Goal: Transaction & Acquisition: Purchase product/service

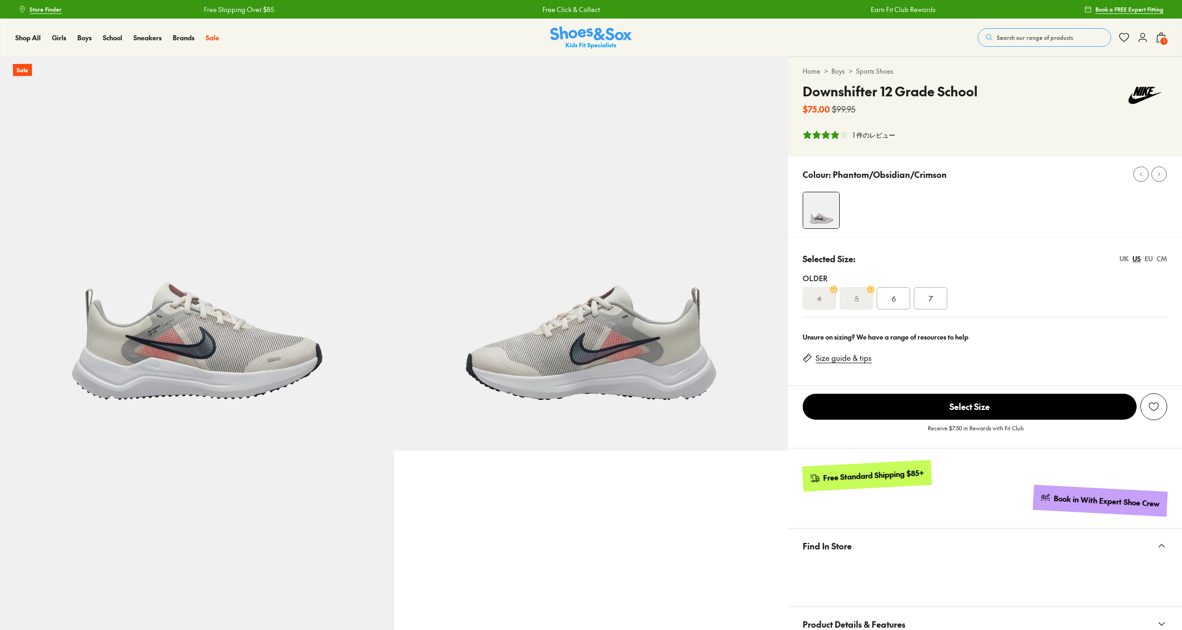
select select "*"
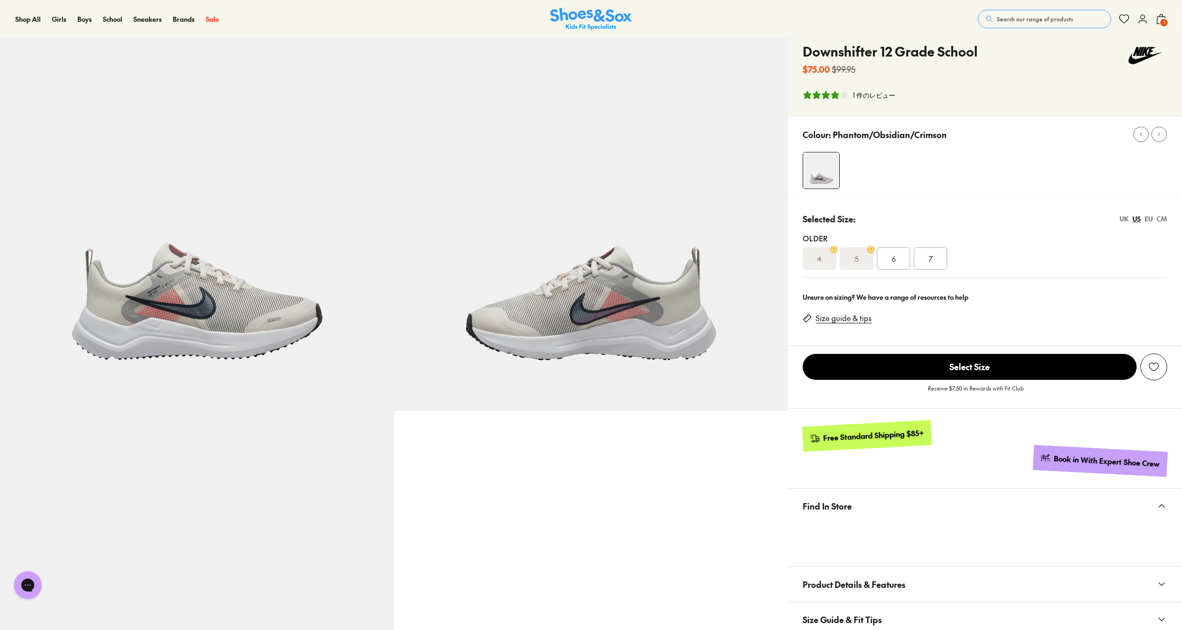
scroll to position [40, 0]
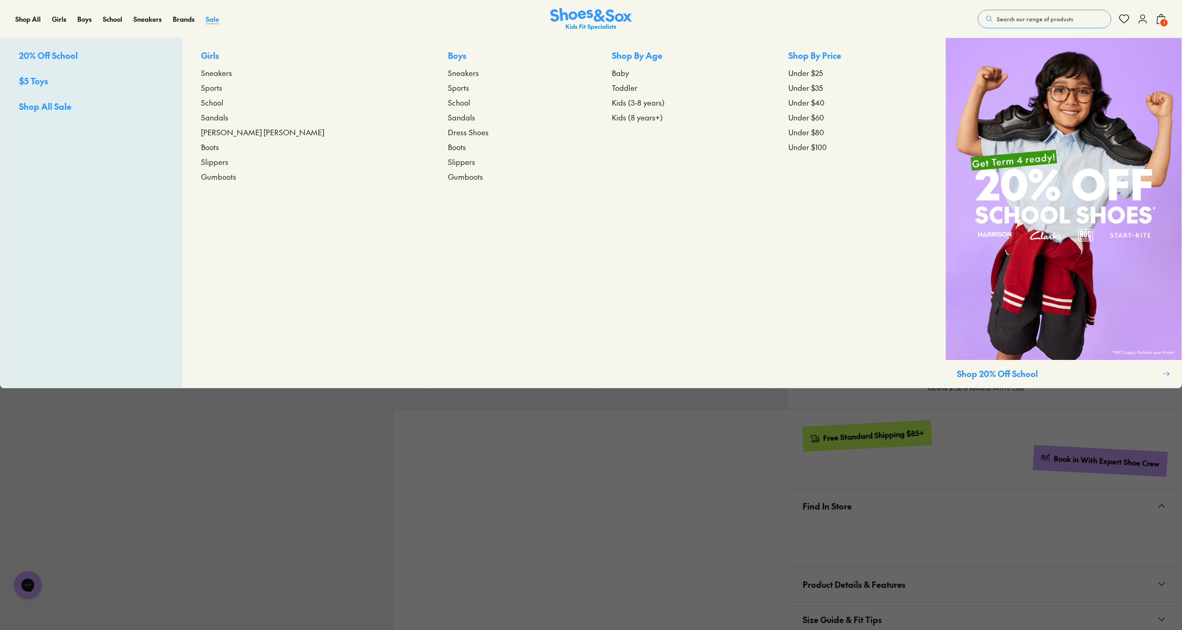
click at [211, 21] on span "Sale" at bounding box center [212, 18] width 13 height 9
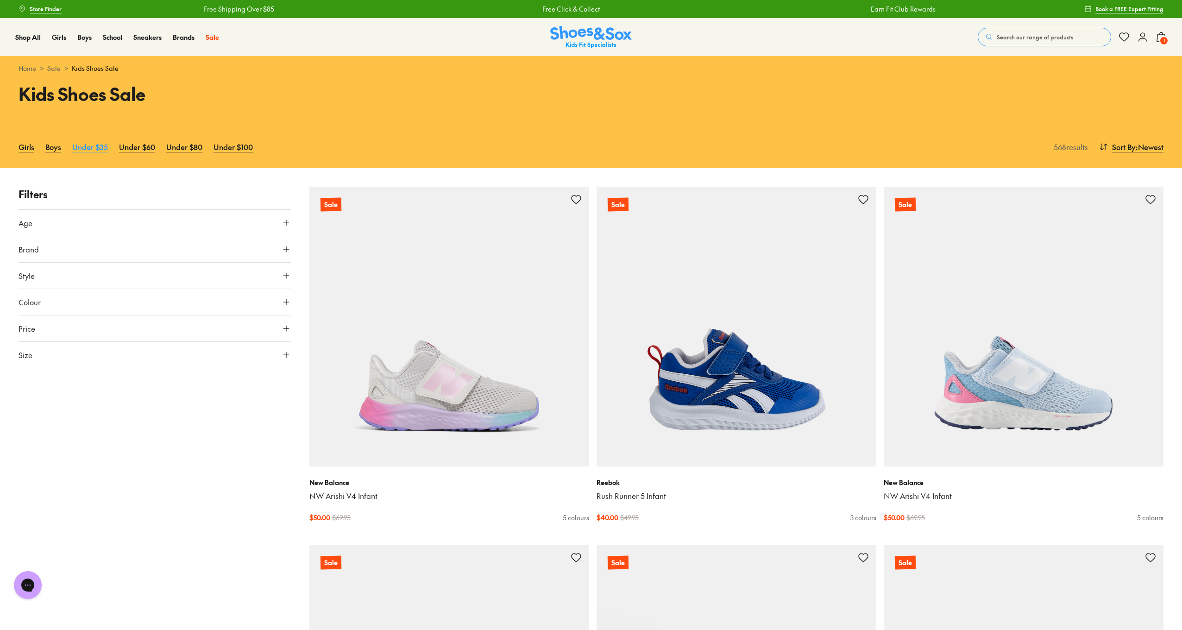
scroll to position [0, 0]
click at [79, 149] on link "Under $35" at bounding box center [90, 147] width 36 height 20
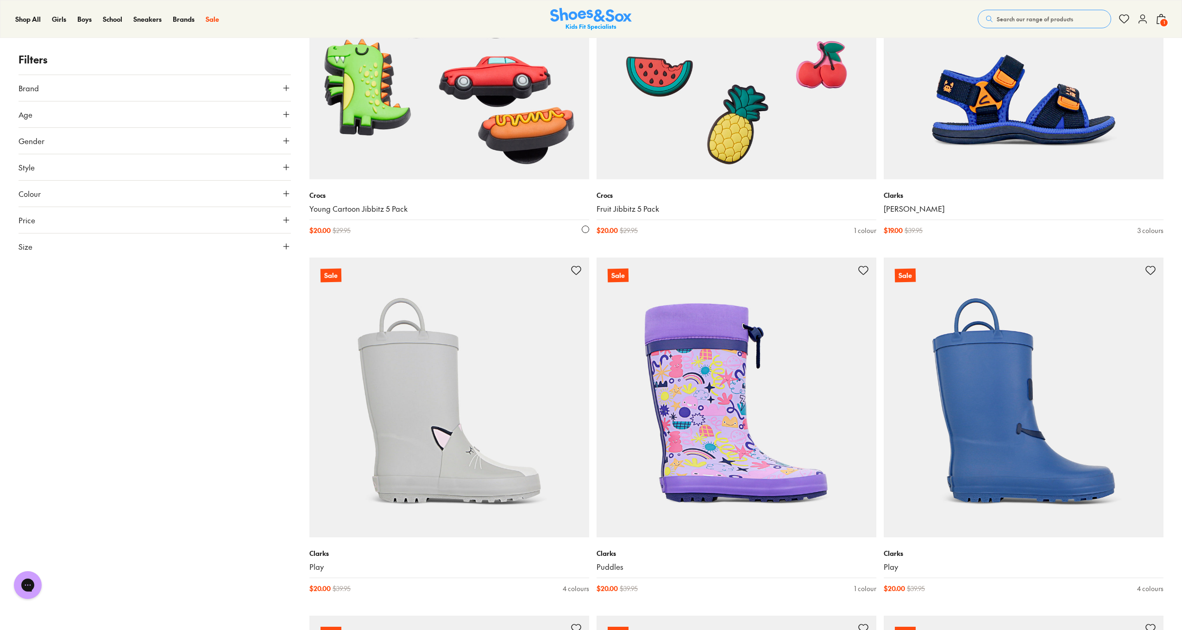
scroll to position [2800, 0]
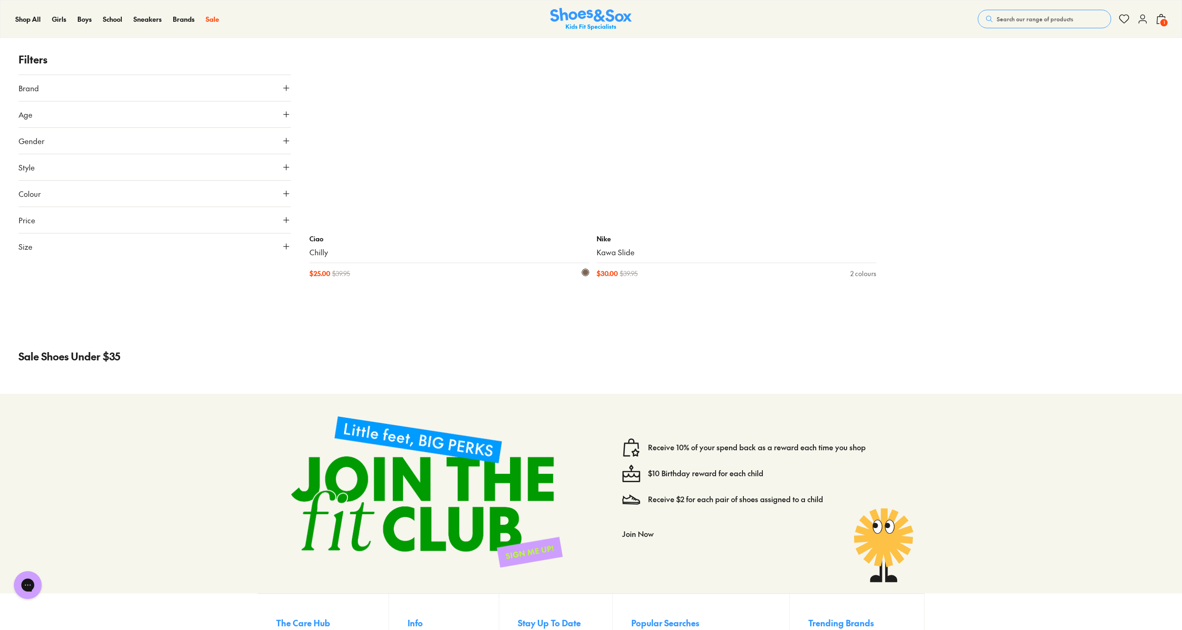
scroll to position [7047, 0]
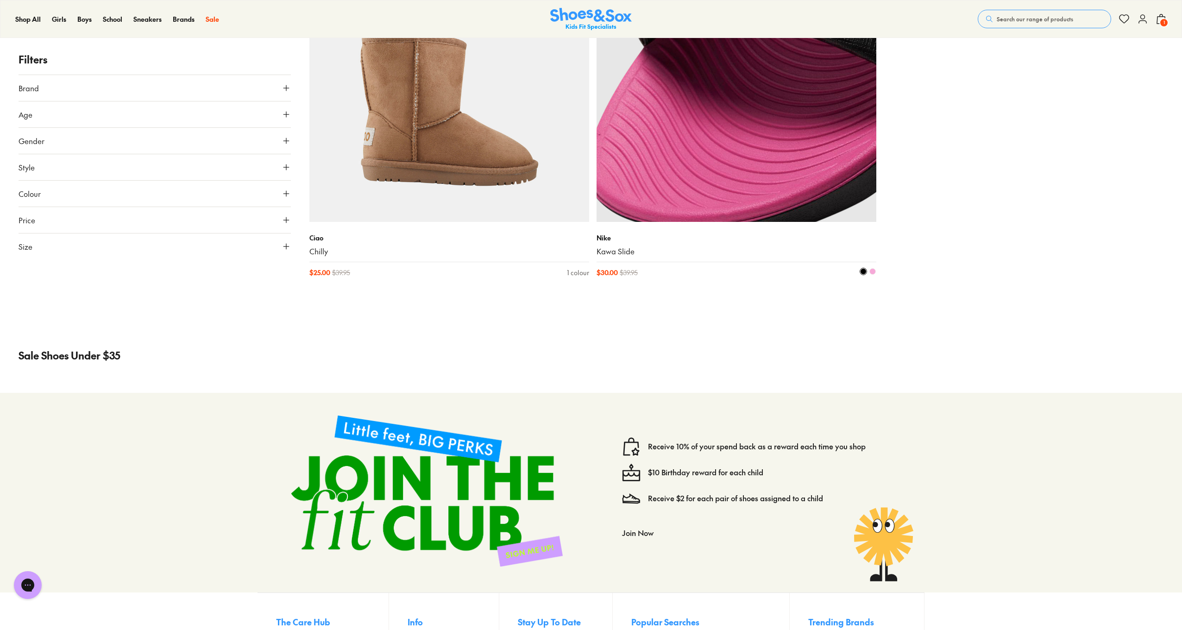
click at [699, 155] on img at bounding box center [737, 82] width 280 height 280
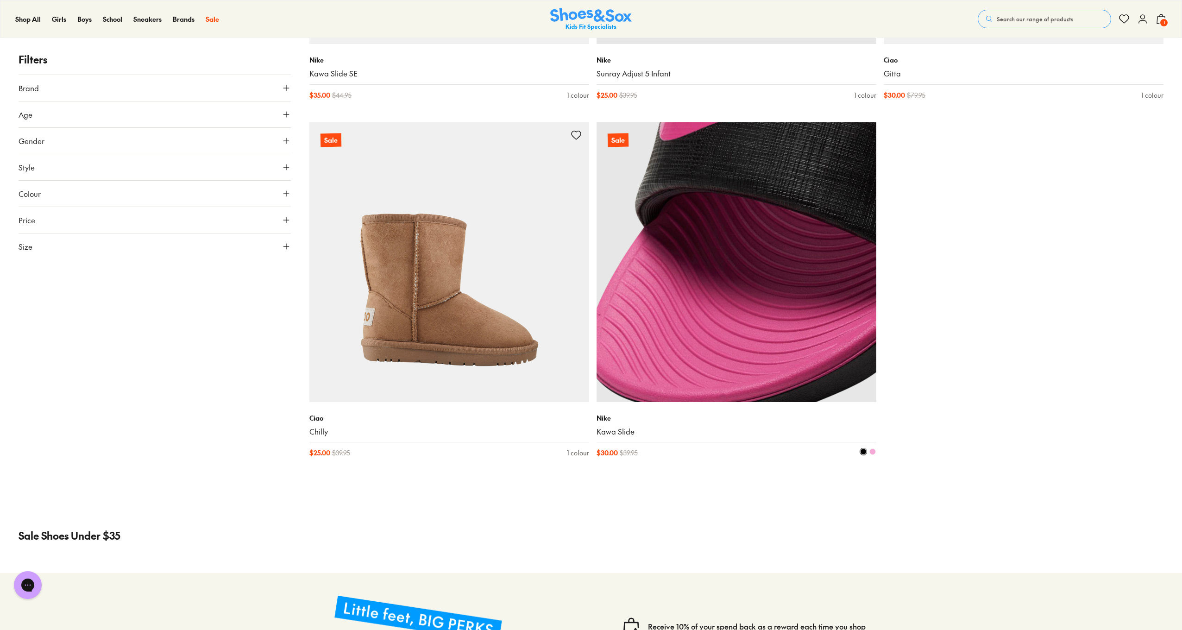
scroll to position [6868, 0]
click at [697, 341] on img at bounding box center [737, 262] width 280 height 280
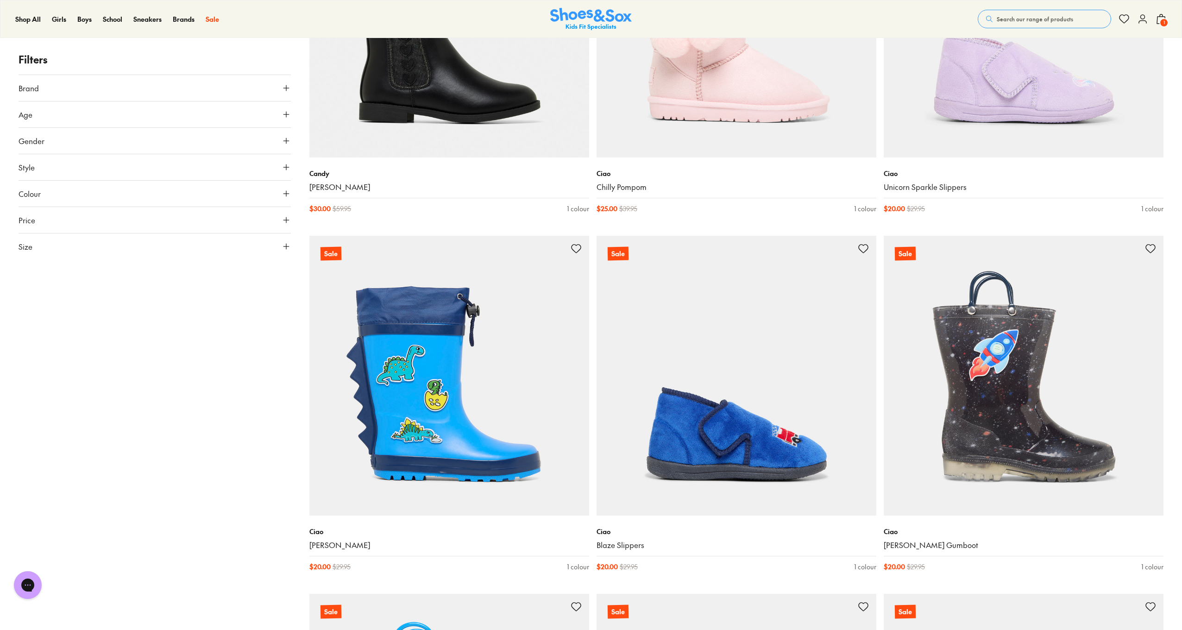
scroll to position [4603, 0]
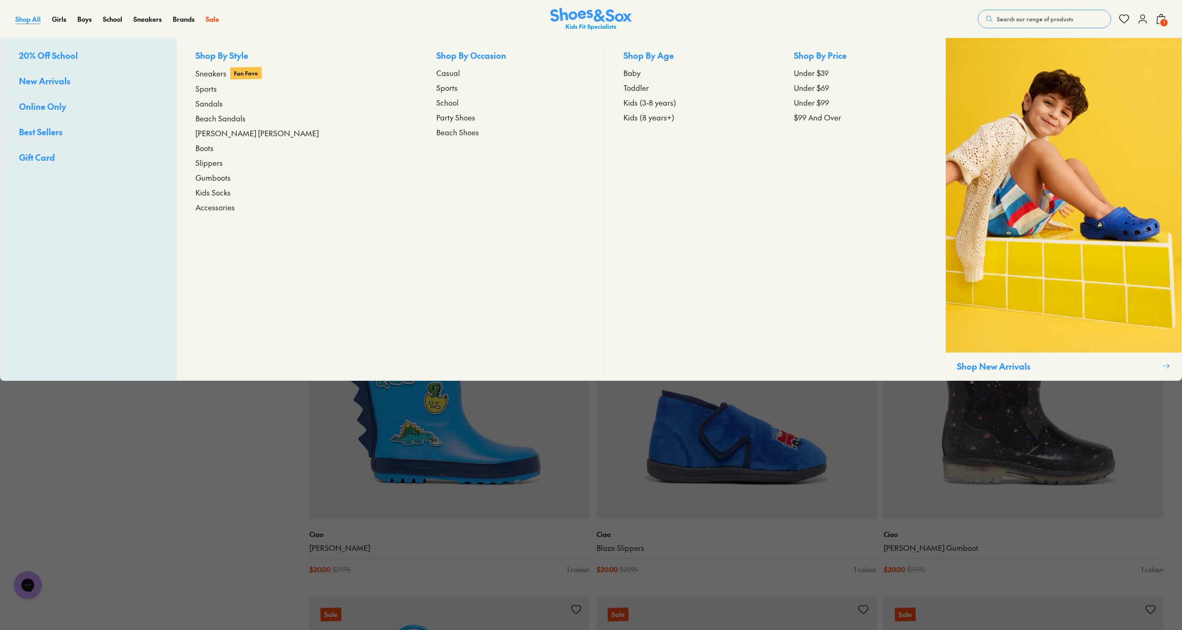
click at [25, 20] on span "Shop All" at bounding box center [27, 18] width 25 height 9
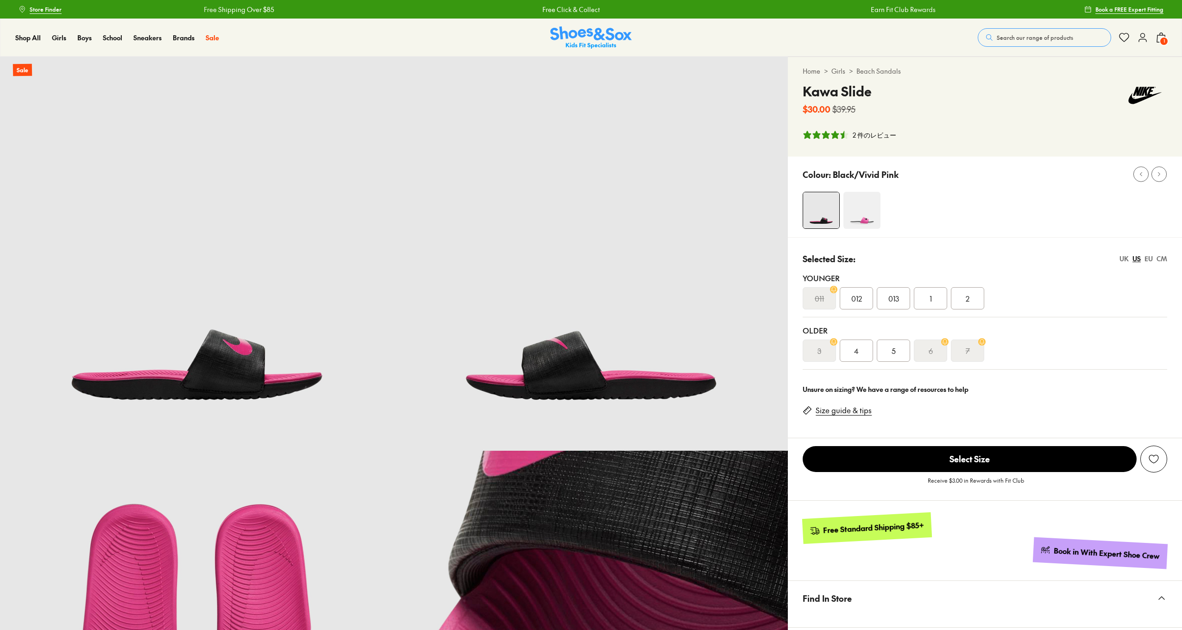
select select "*"
click at [859, 201] on img at bounding box center [861, 210] width 37 height 37
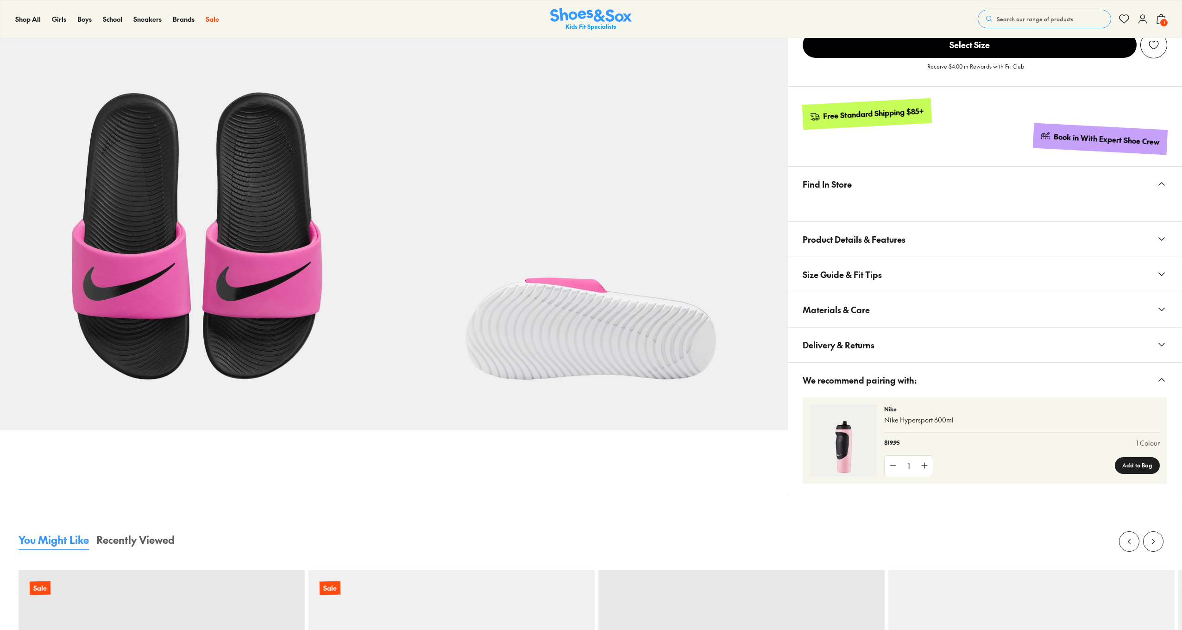
select select "*"
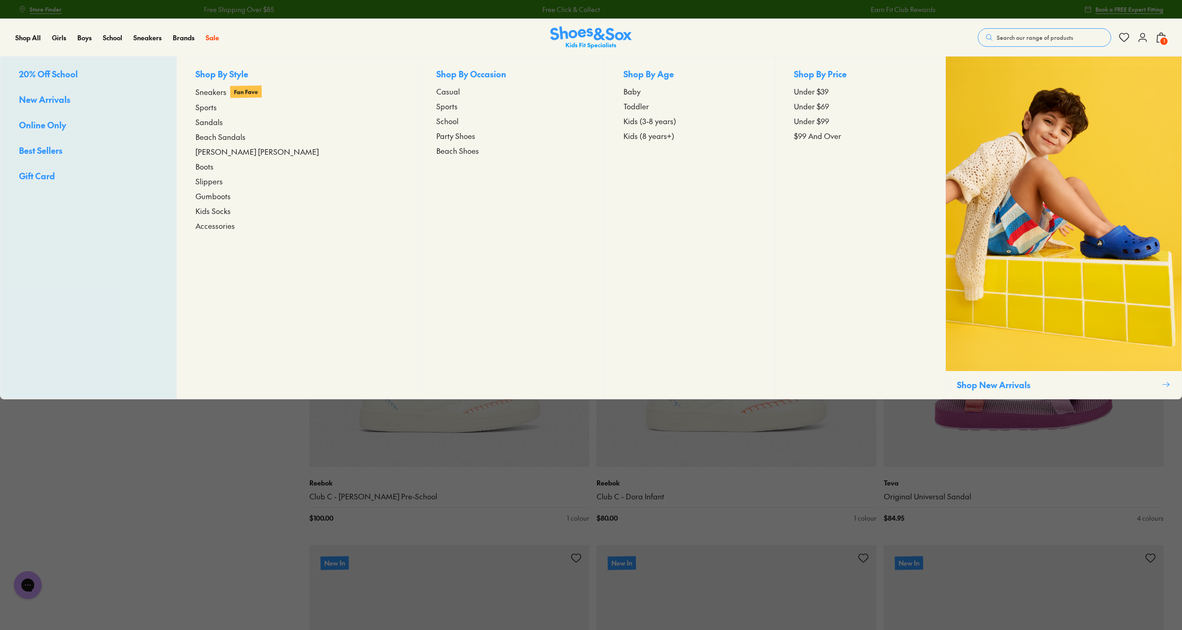
click at [47, 72] on span "20% Off School" at bounding box center [48, 74] width 59 height 12
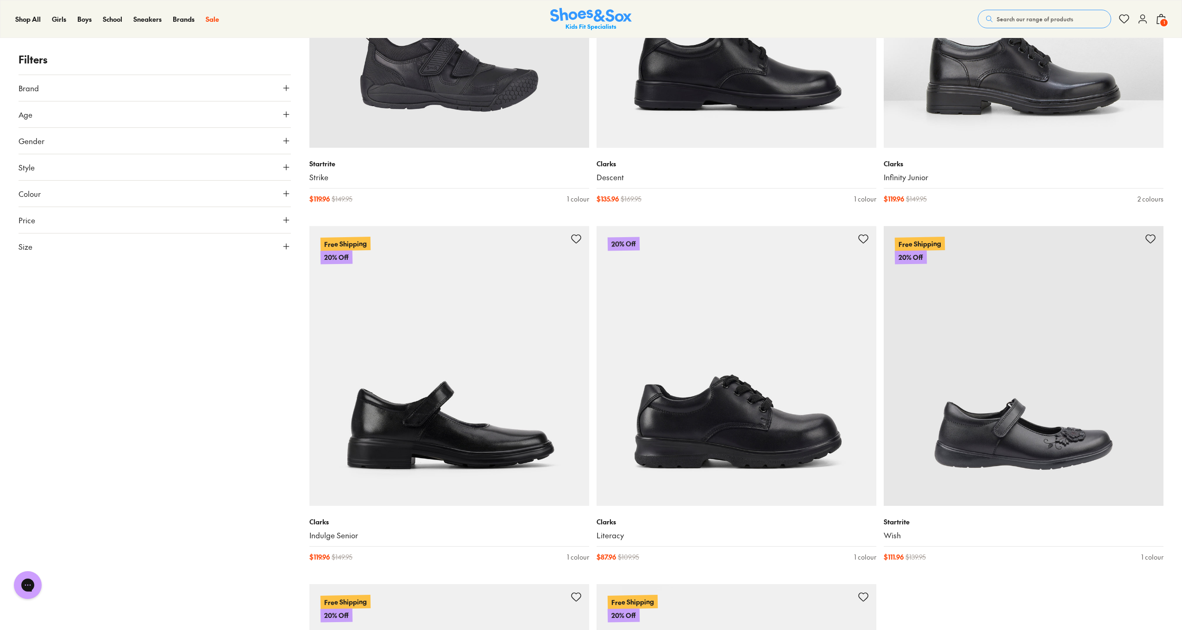
scroll to position [3184, 0]
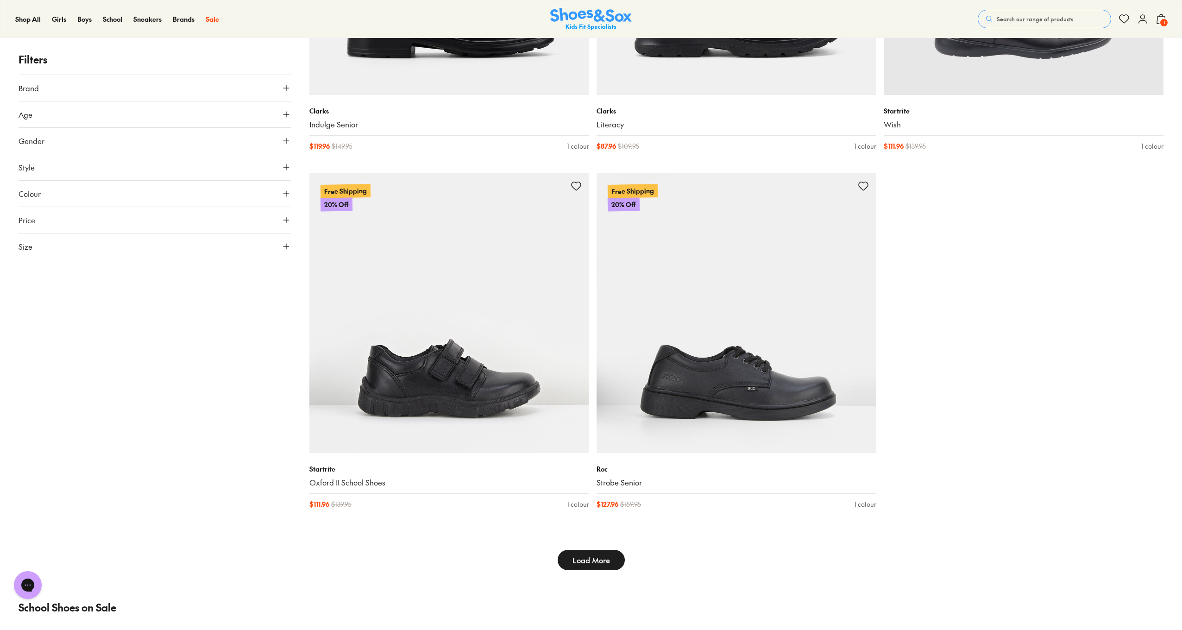
type input "***"
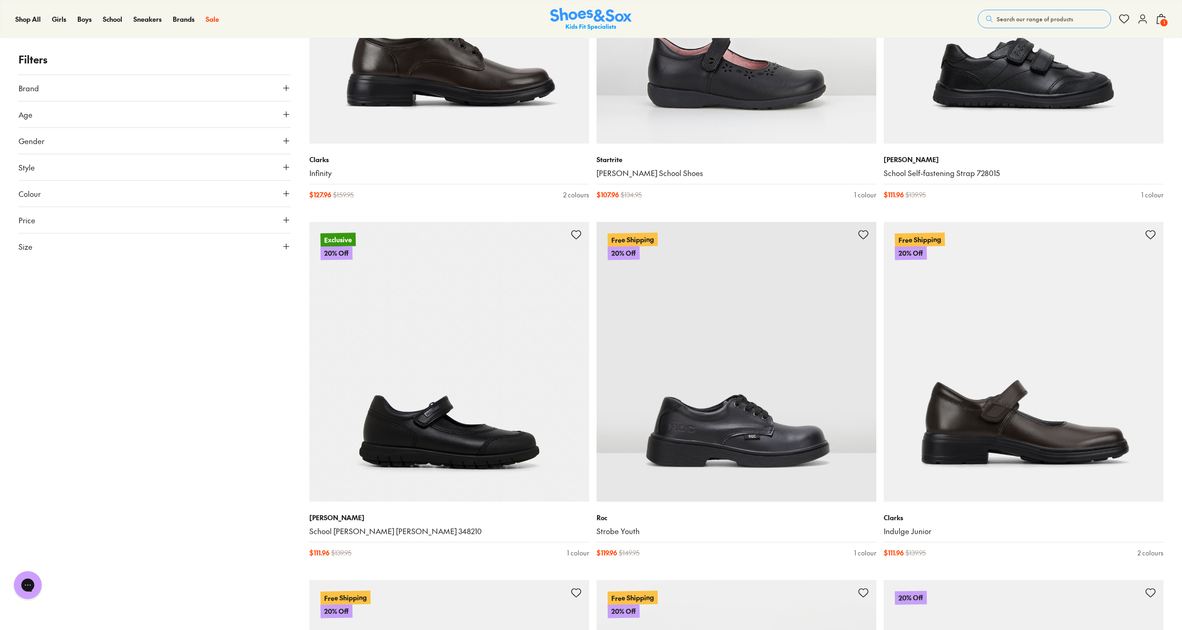
scroll to position [4955, 0]
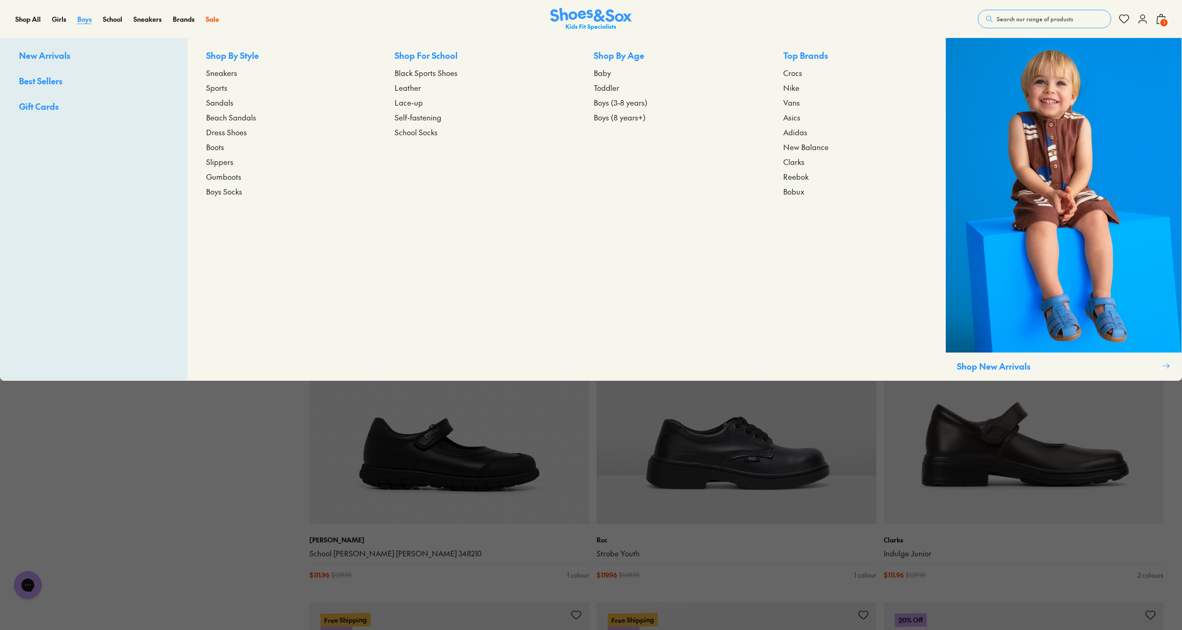
click at [82, 19] on span "Boys" at bounding box center [84, 18] width 14 height 9
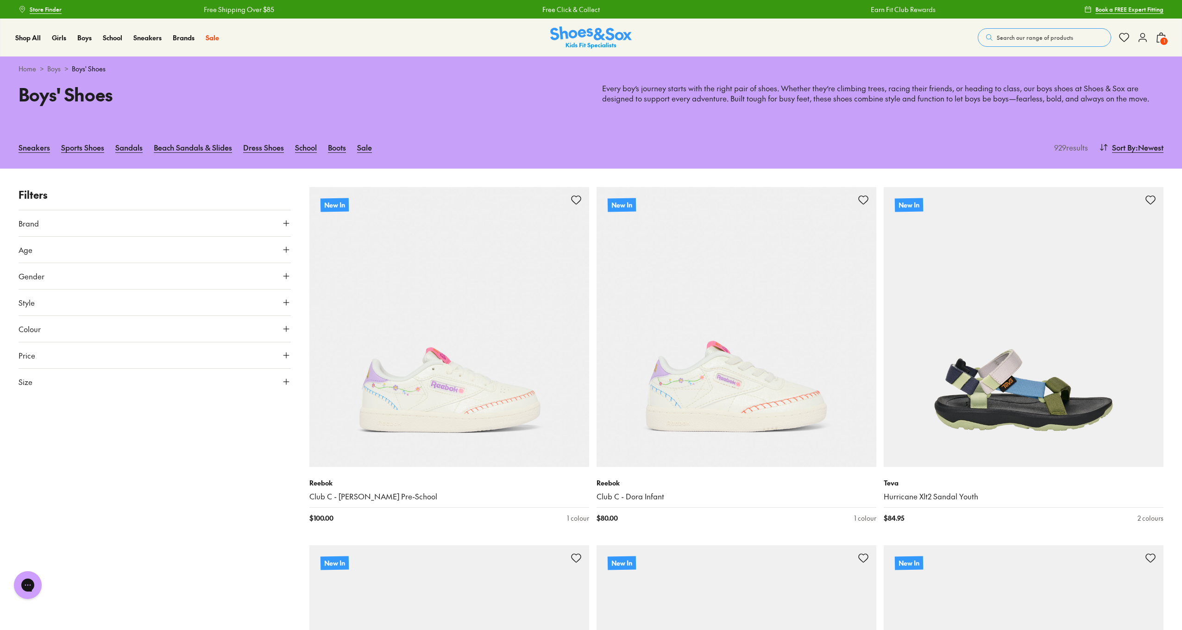
click at [86, 218] on button "Brand" at bounding box center [155, 223] width 272 height 26
click at [38, 238] on label "Nike" at bounding box center [37, 241] width 14 height 10
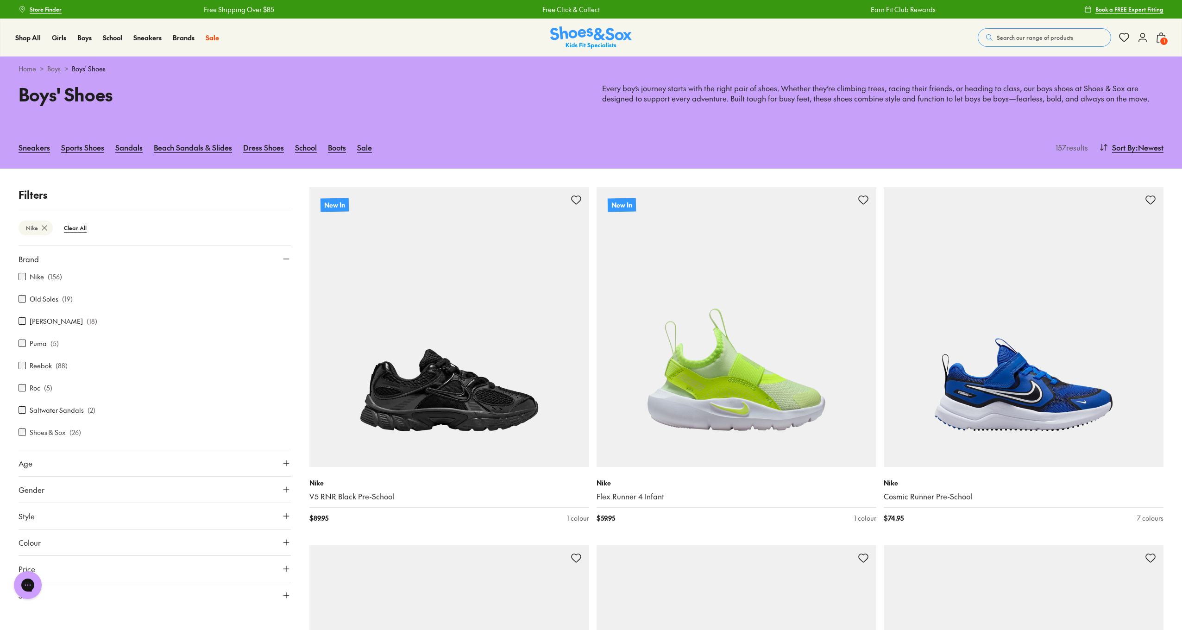
click at [53, 464] on button "Age" at bounding box center [155, 463] width 272 height 26
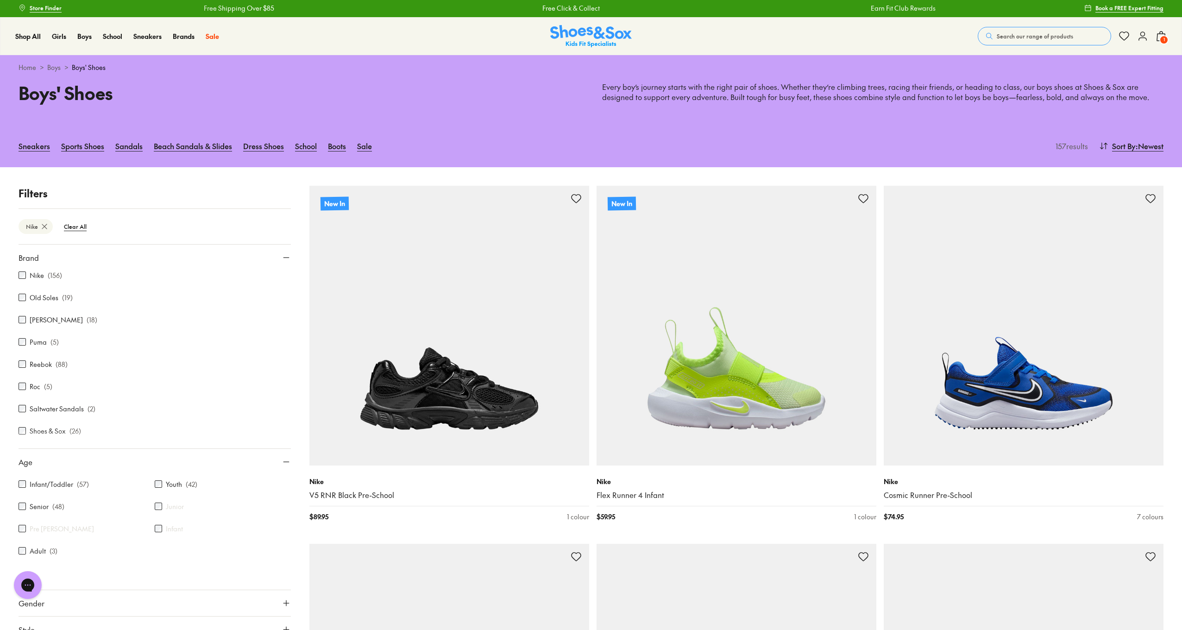
scroll to position [2, 0]
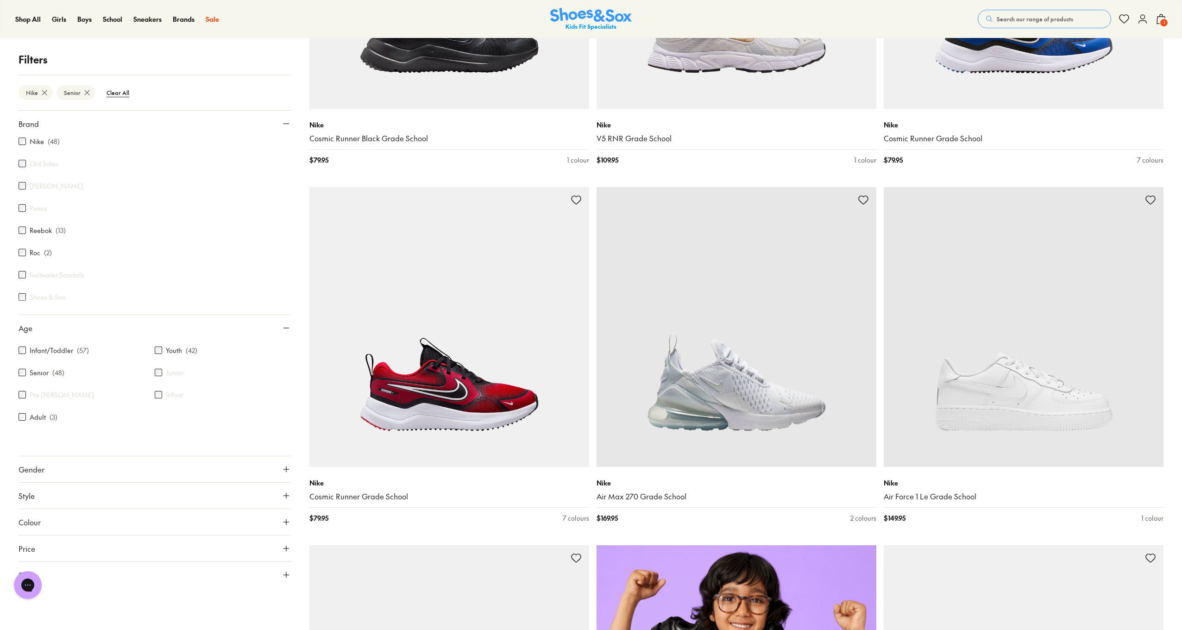
scroll to position [359, 0]
click at [40, 470] on span "Gender" at bounding box center [32, 469] width 26 height 11
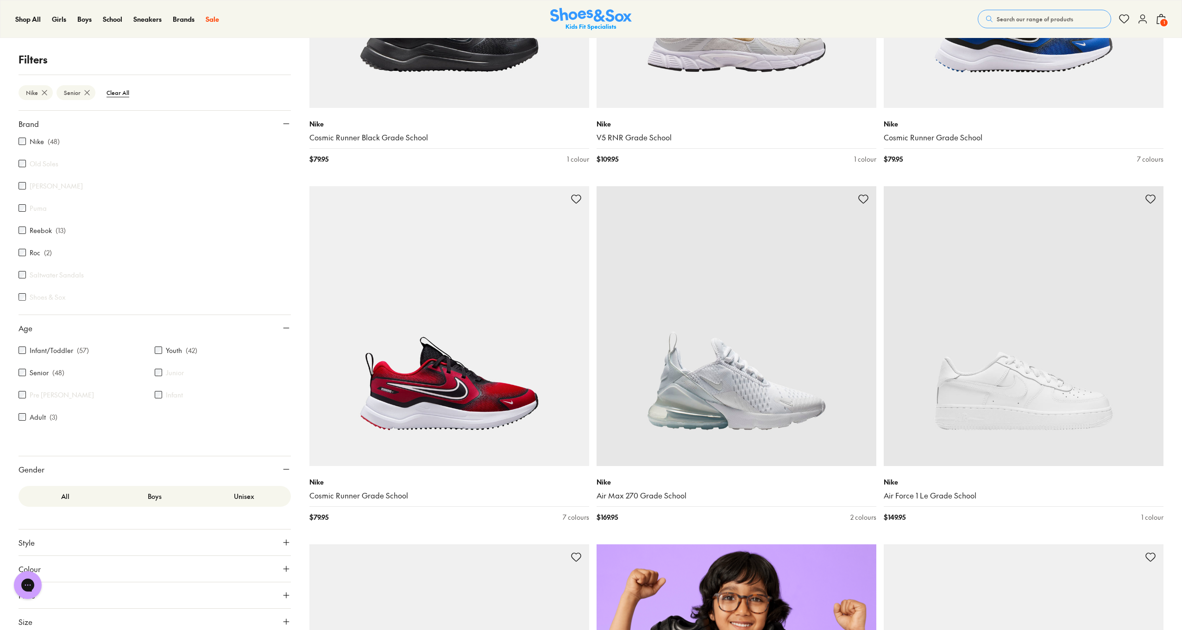
click at [171, 500] on label "Boys" at bounding box center [154, 496] width 89 height 17
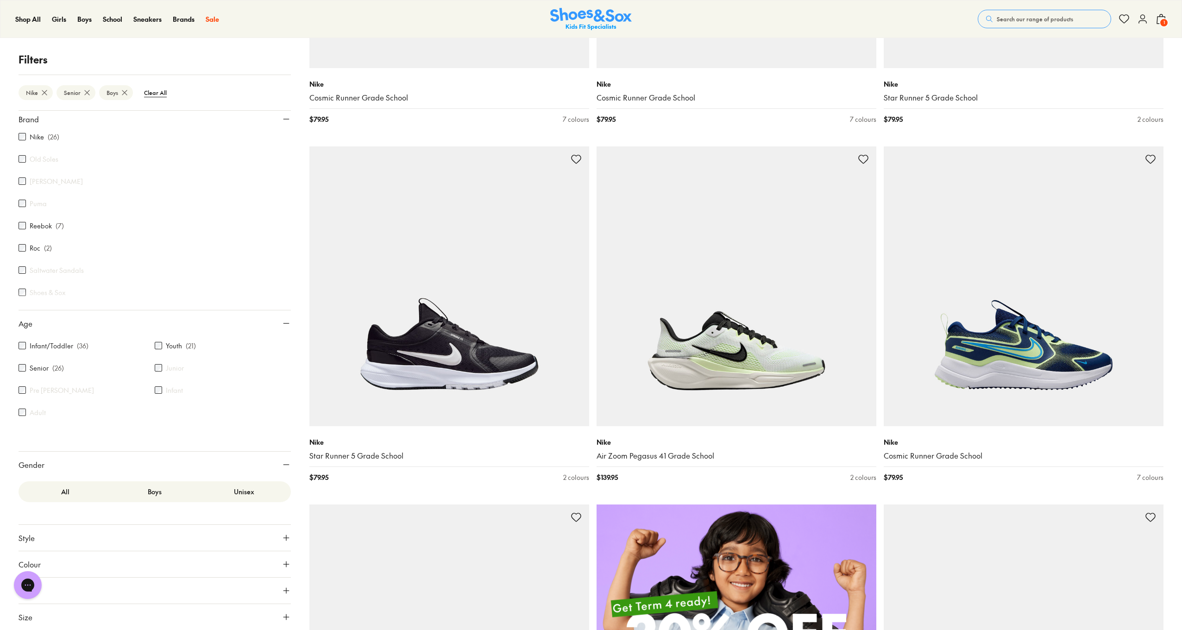
scroll to position [400, 0]
click at [283, 464] on icon at bounding box center [286, 464] width 9 height 9
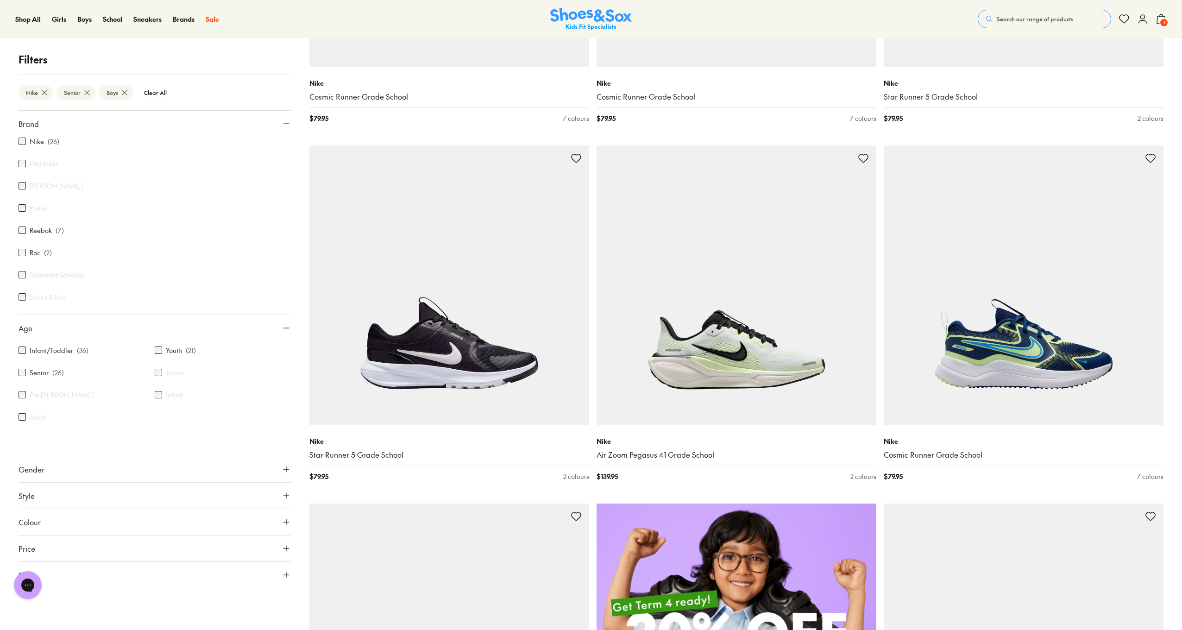
scroll to position [0, 0]
click at [51, 518] on button "Colour" at bounding box center [155, 522] width 272 height 26
click at [44, 546] on label "Black" at bounding box center [38, 545] width 16 height 10
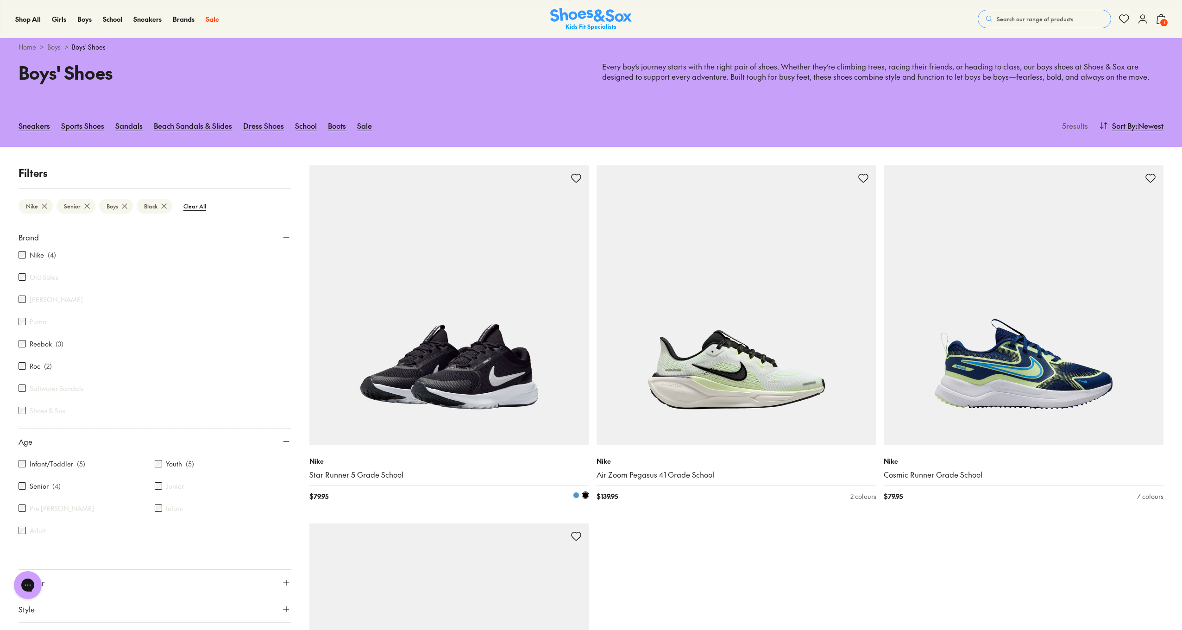
scroll to position [22, 0]
click at [427, 400] on img at bounding box center [449, 305] width 280 height 280
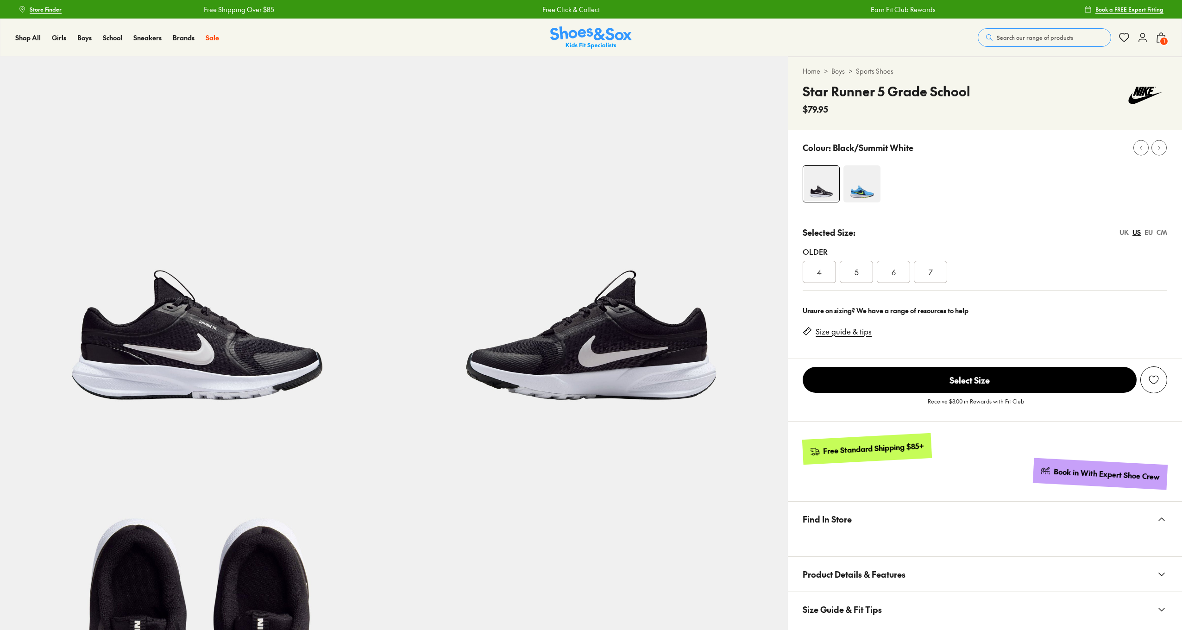
select select "*"
click at [893, 273] on span "6" at bounding box center [894, 271] width 4 height 11
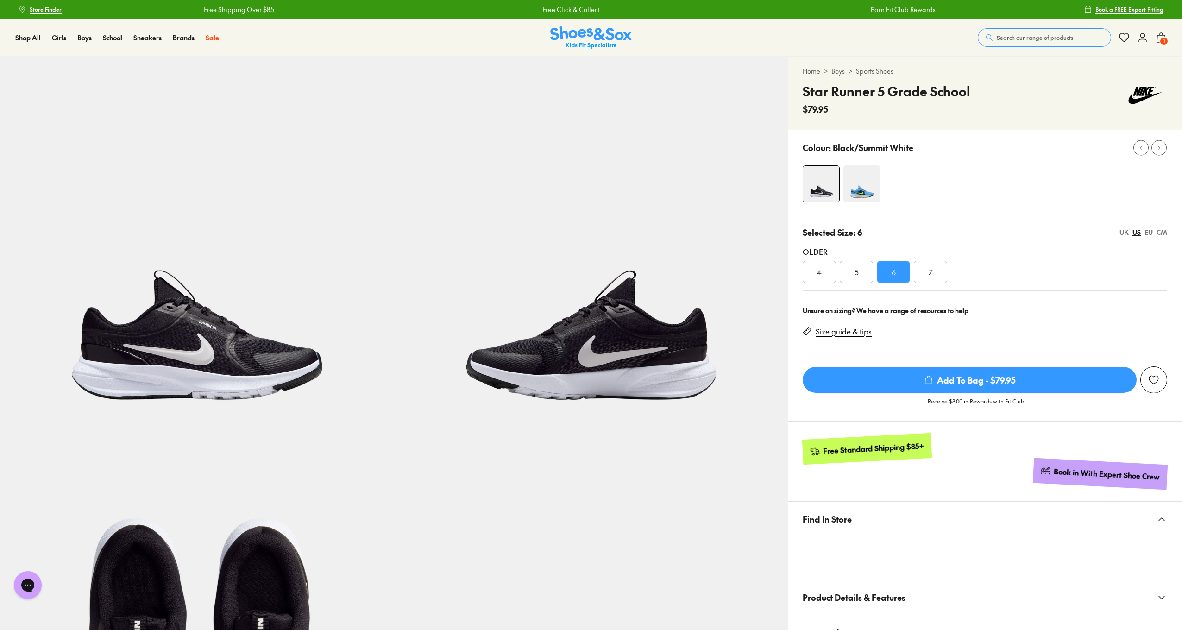
click at [924, 376] on span "Add To Bag - $79.95" at bounding box center [970, 380] width 334 height 26
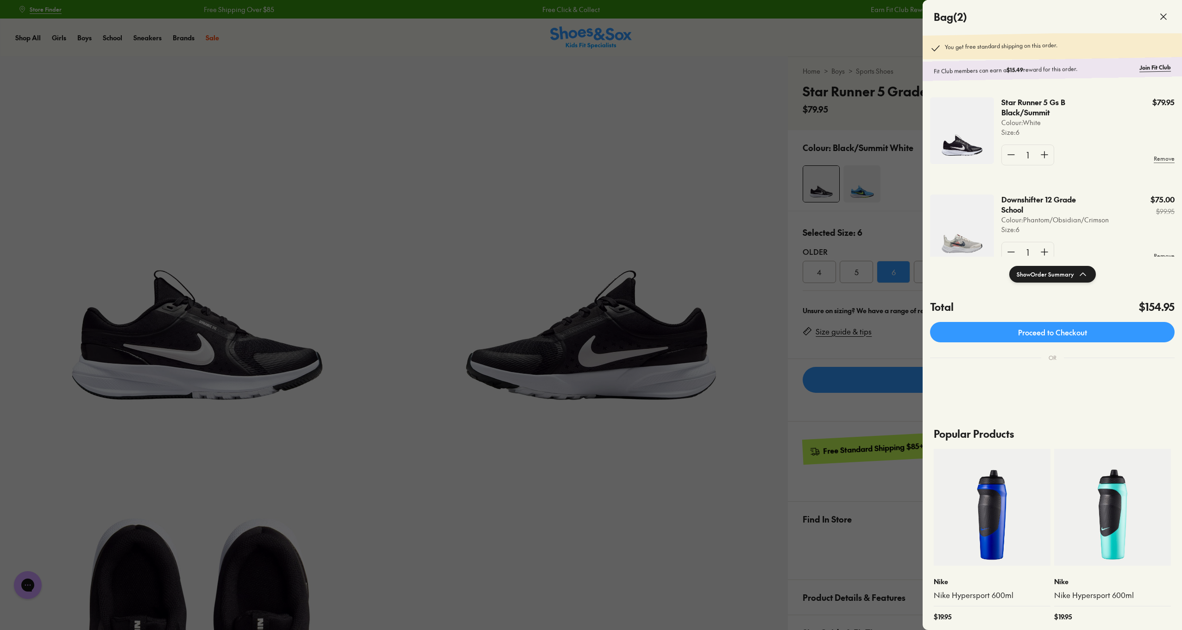
click at [968, 245] on img at bounding box center [962, 228] width 64 height 67
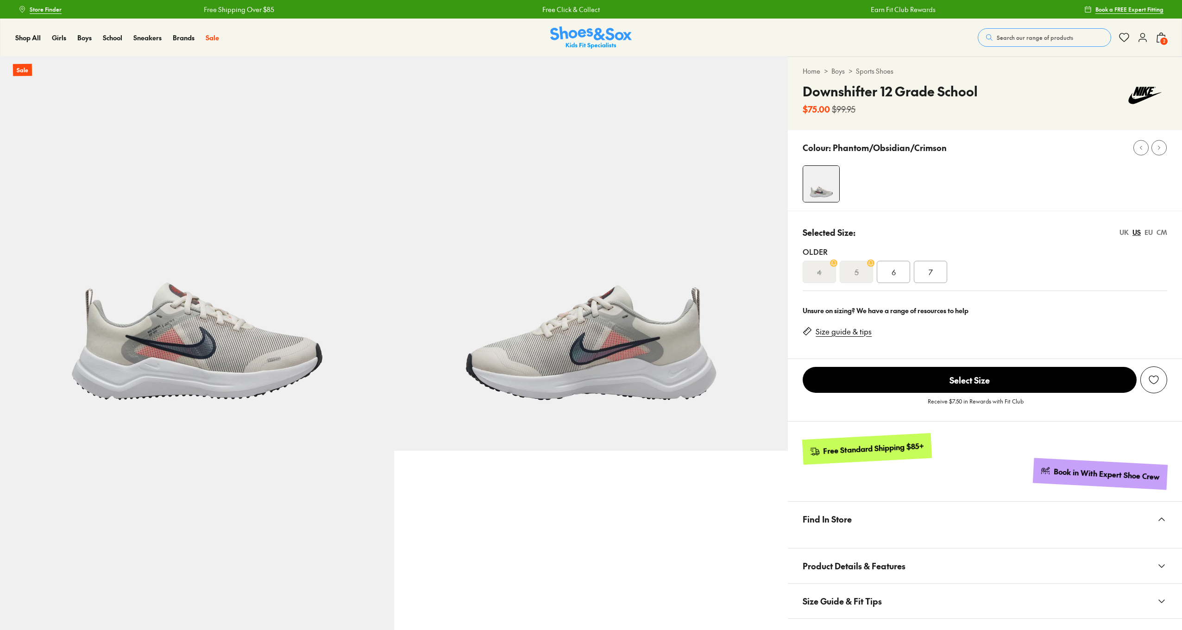
select select "*"
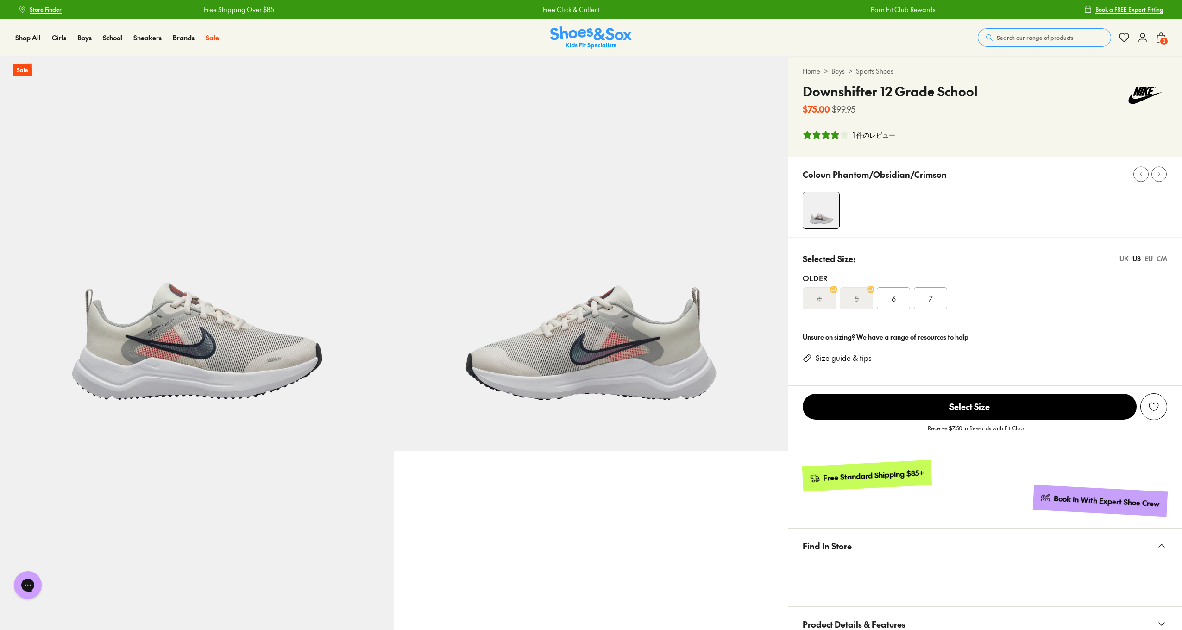
click at [1164, 37] on span "2" at bounding box center [1163, 41] width 9 height 9
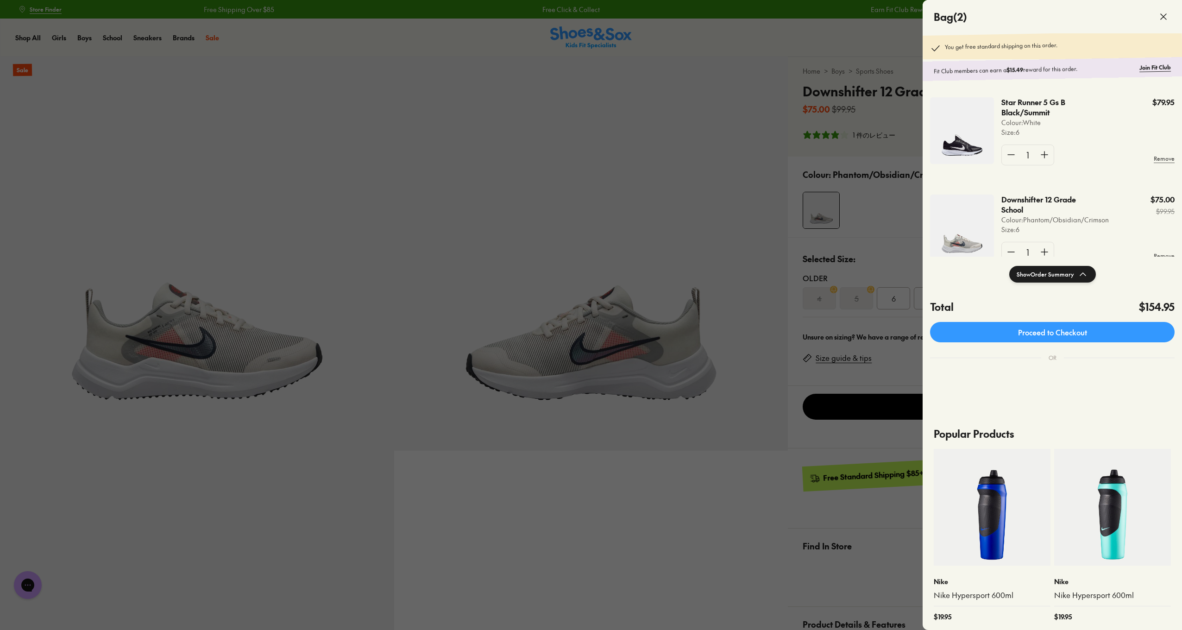
click at [685, 172] on div at bounding box center [591, 315] width 1182 height 630
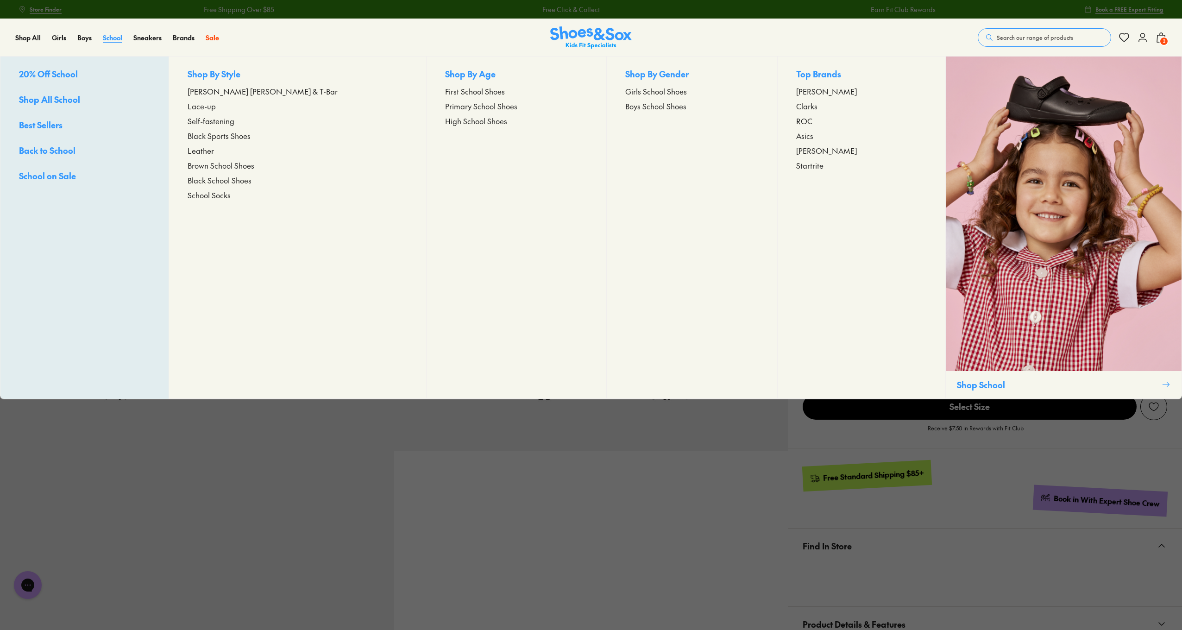
click at [114, 38] on span "School" at bounding box center [112, 37] width 19 height 9
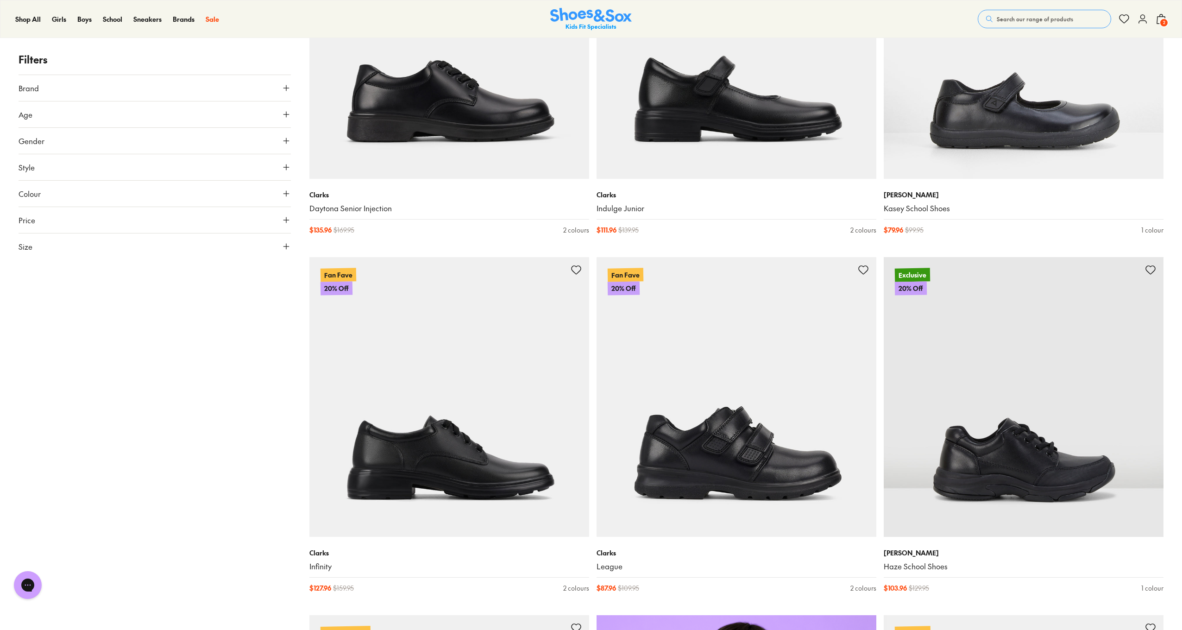
scroll to position [288, 0]
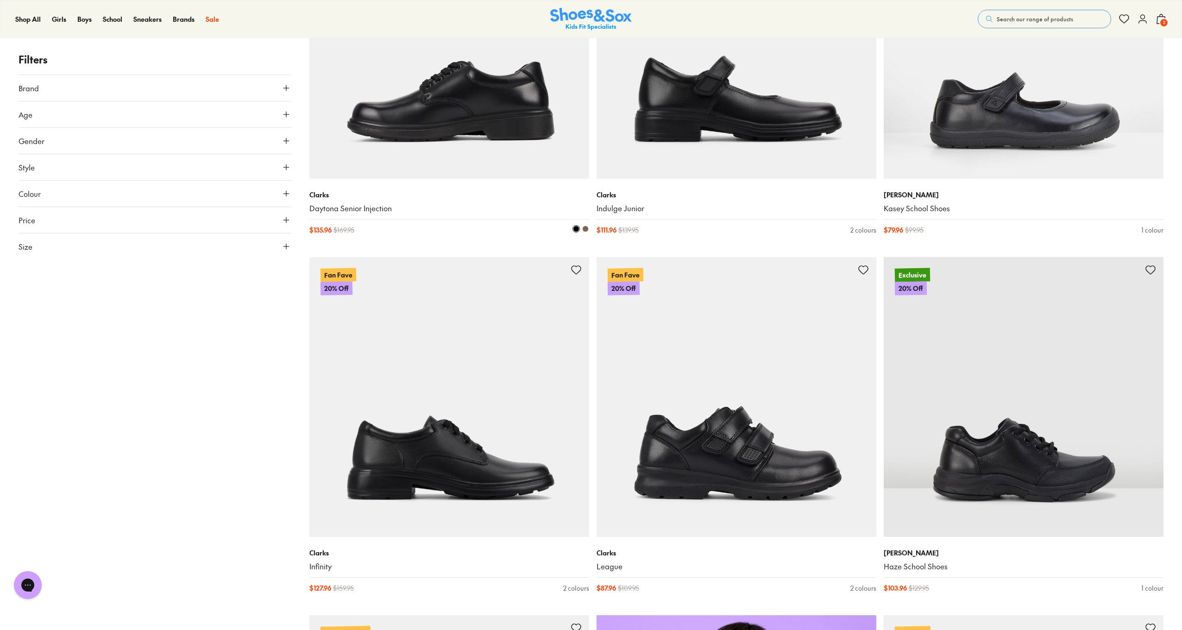
click at [436, 106] on img at bounding box center [449, 39] width 280 height 280
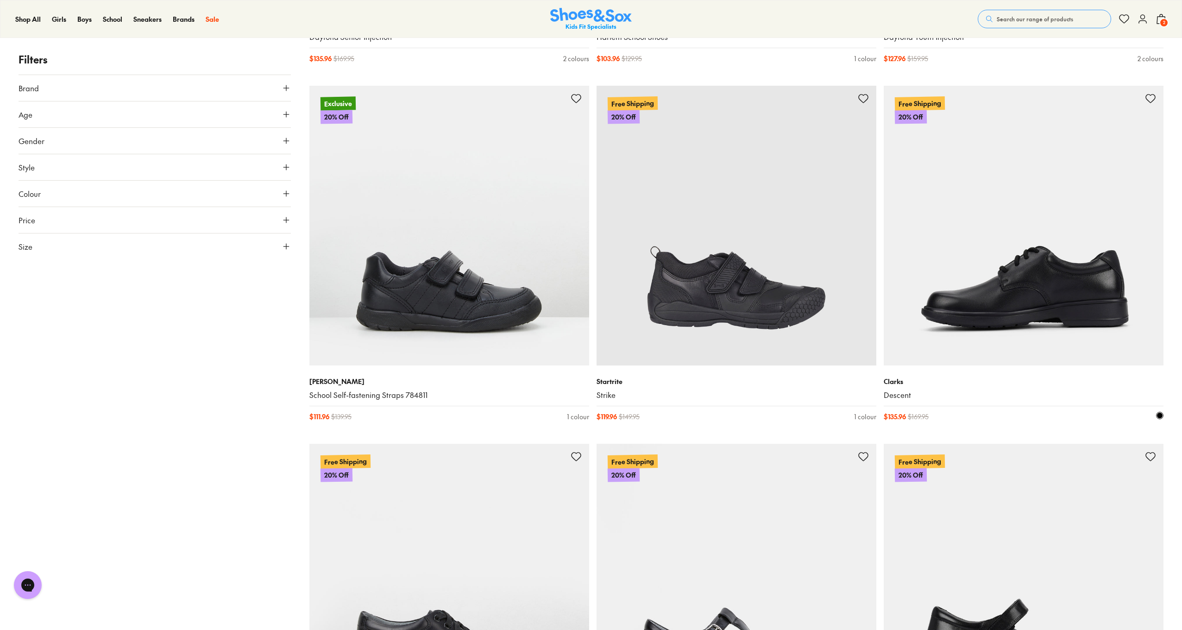
scroll to position [1541, 0]
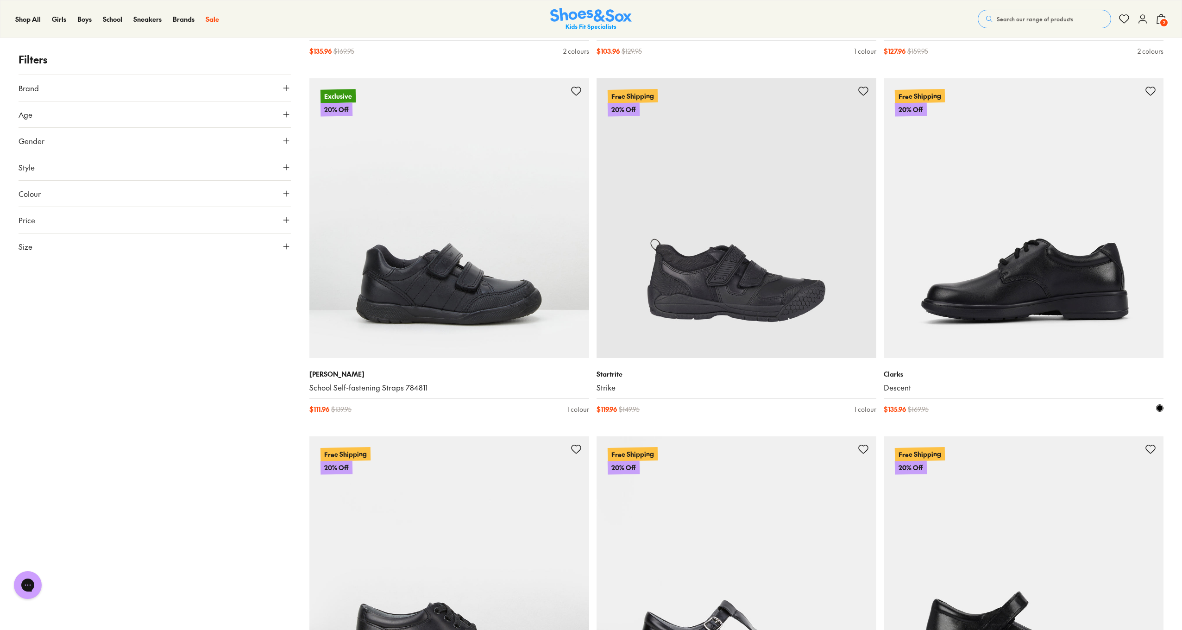
click at [1004, 302] on img at bounding box center [1024, 218] width 280 height 280
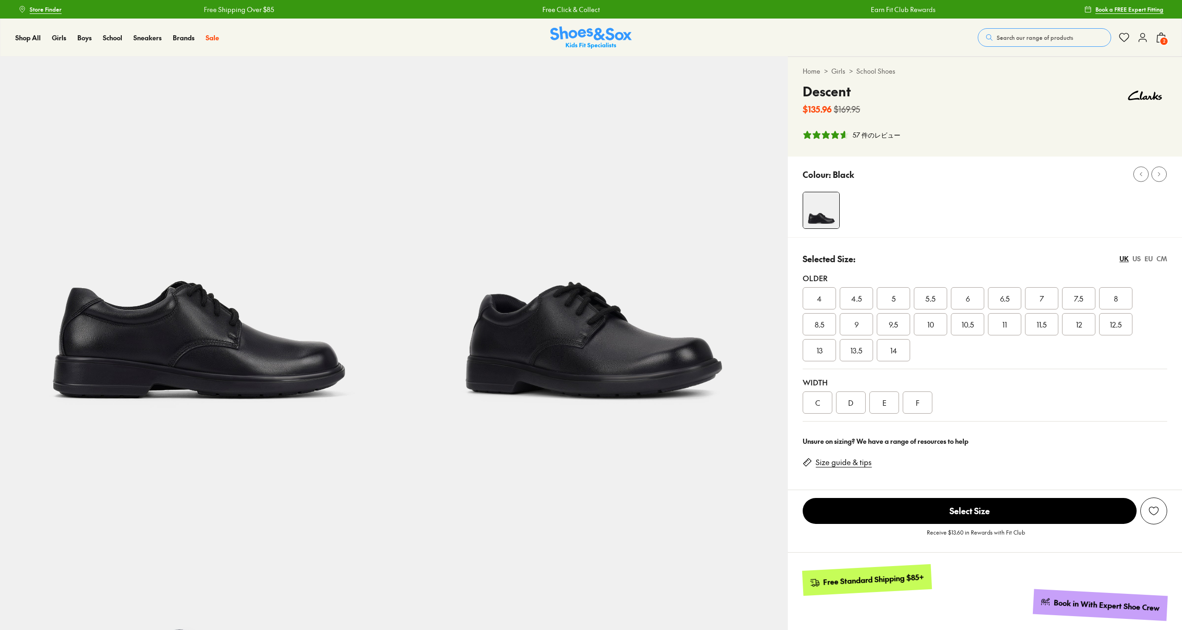
scroll to position [1, 0]
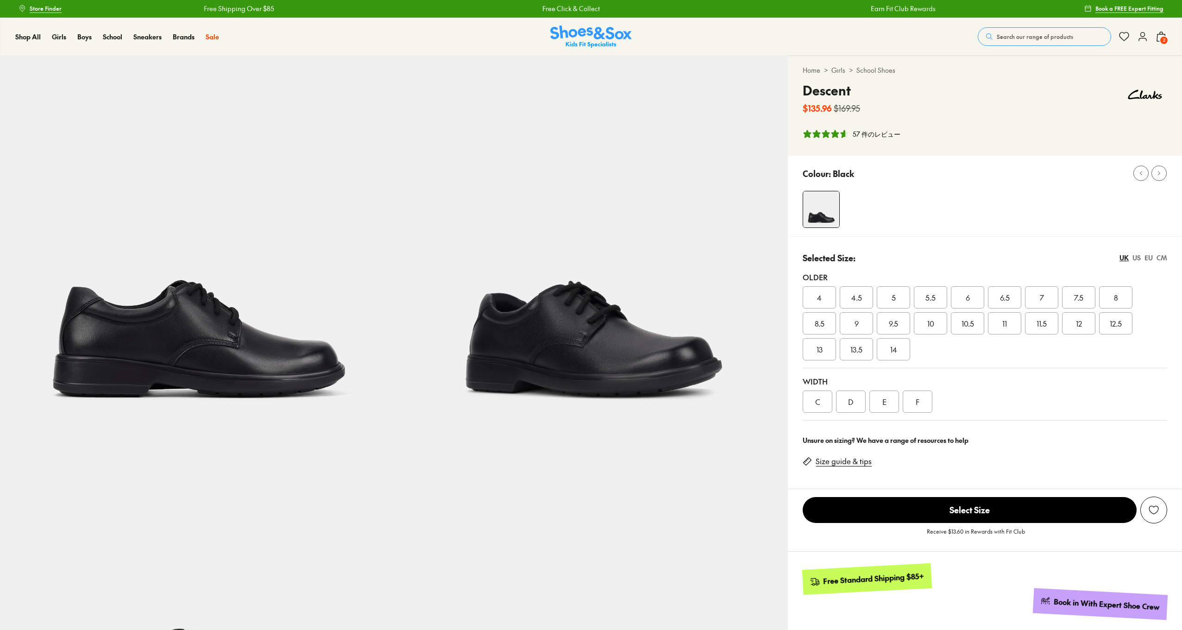
select select "*"
click at [996, 301] on div "6.5" at bounding box center [1004, 297] width 33 height 22
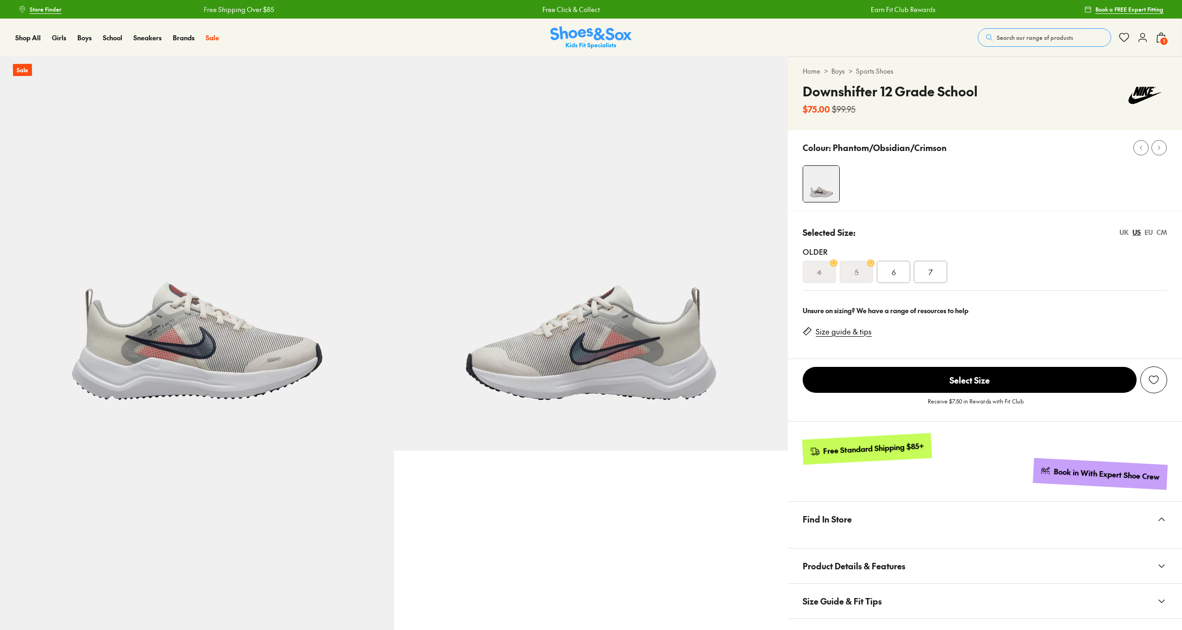
click at [642, 488] on div at bounding box center [394, 451] width 788 height 788
select select "*"
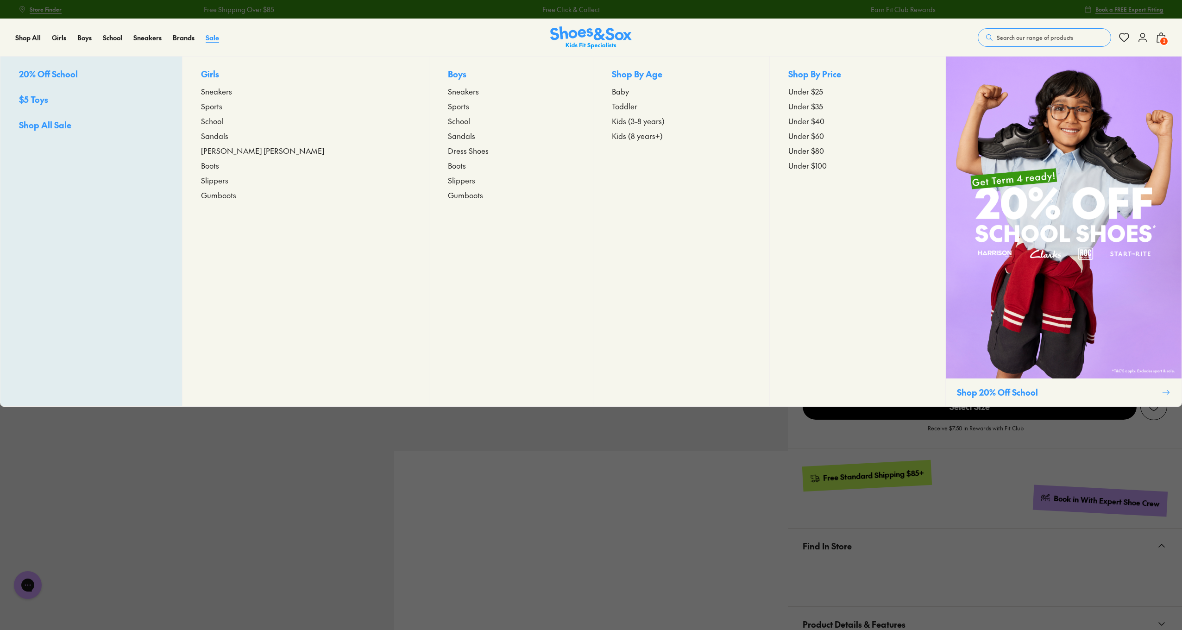
click at [210, 39] on span "Sale" at bounding box center [212, 37] width 13 height 9
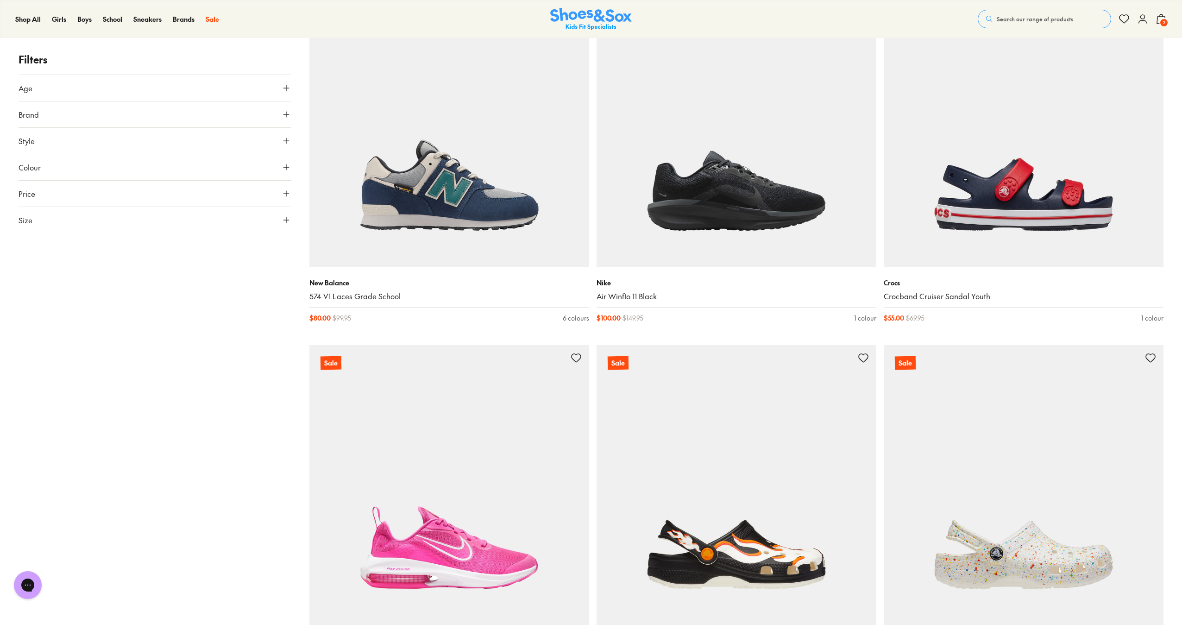
scroll to position [1992, 0]
